Goal: Navigation & Orientation: Find specific page/section

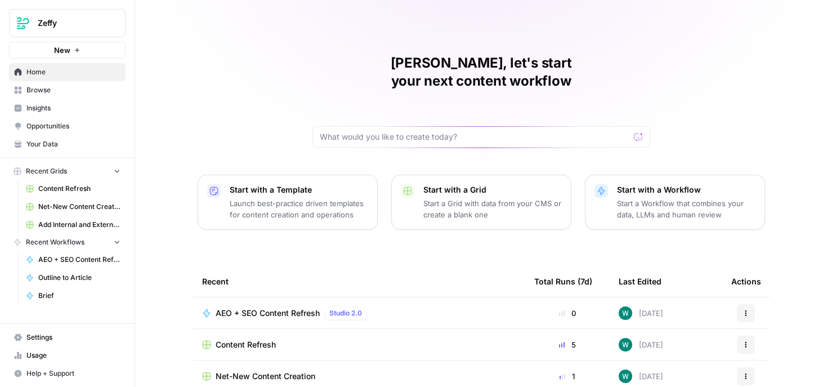
click at [66, 369] on span "Help + Support" at bounding box center [73, 373] width 94 height 10
click at [169, 334] on span "AirOps Academy" at bounding box center [187, 332] width 75 height 10
click at [97, 329] on link "Settings" at bounding box center [67, 337] width 117 height 18
click at [70, 369] on span "Help + Support" at bounding box center [73, 373] width 94 height 10
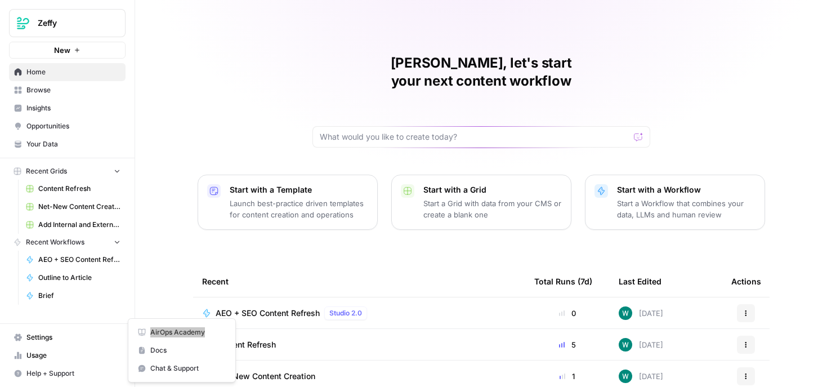
drag, startPoint x: 175, startPoint y: 333, endPoint x: 257, endPoint y: 382, distance: 95.7
click at [0, 0] on body "Zeffy New Home Browse Insights Opportunities Your Data Recent Grids Content Ref…" at bounding box center [413, 193] width 827 height 387
